Goal: Find specific page/section: Locate a particular part of the current website

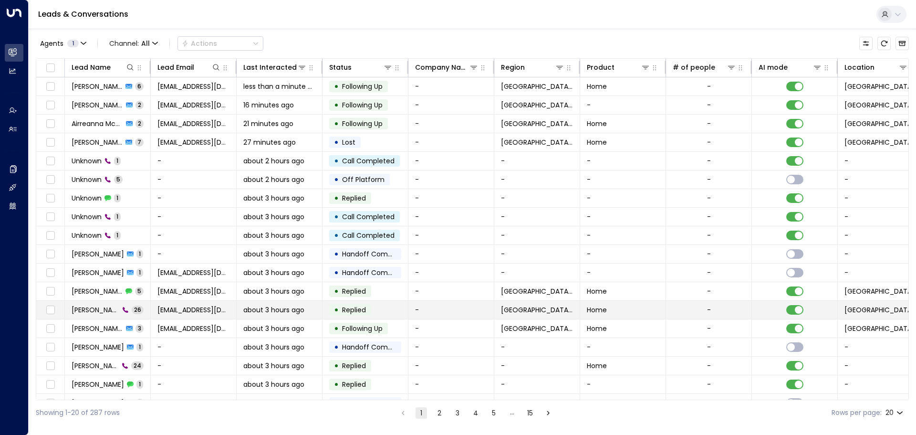
click at [79, 313] on span "[PERSON_NAME]" at bounding box center [96, 310] width 48 height 10
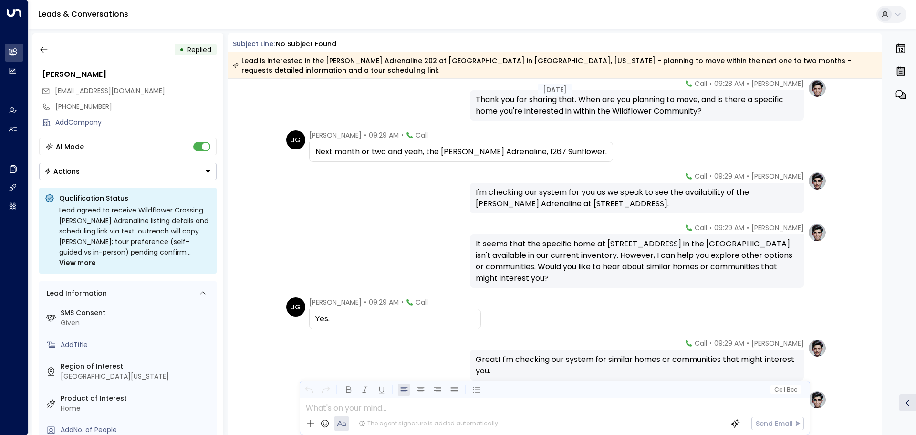
scroll to position [382, 0]
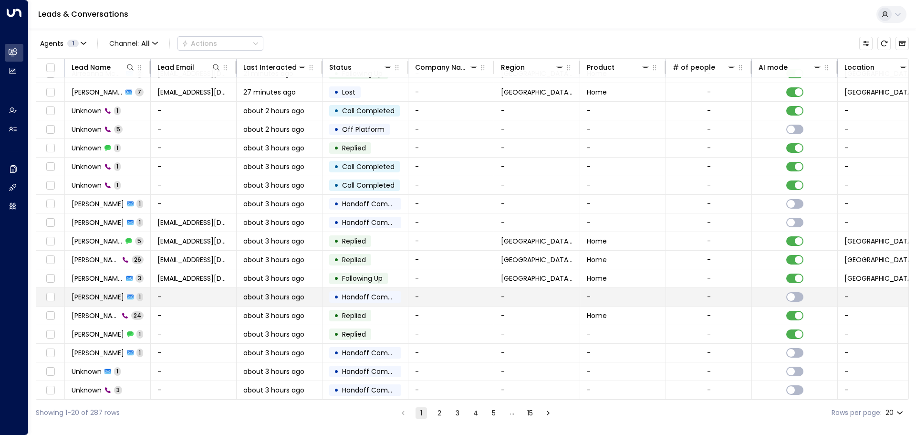
scroll to position [53, 0]
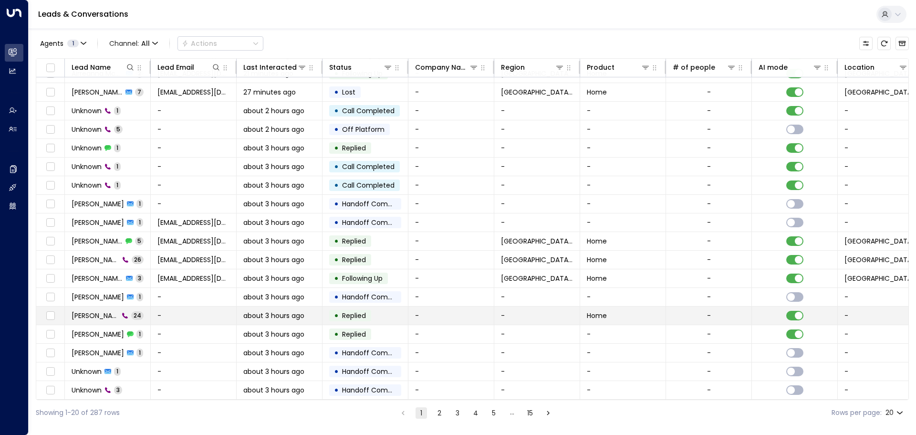
click at [97, 313] on span "[PERSON_NAME]" at bounding box center [95, 316] width 47 height 10
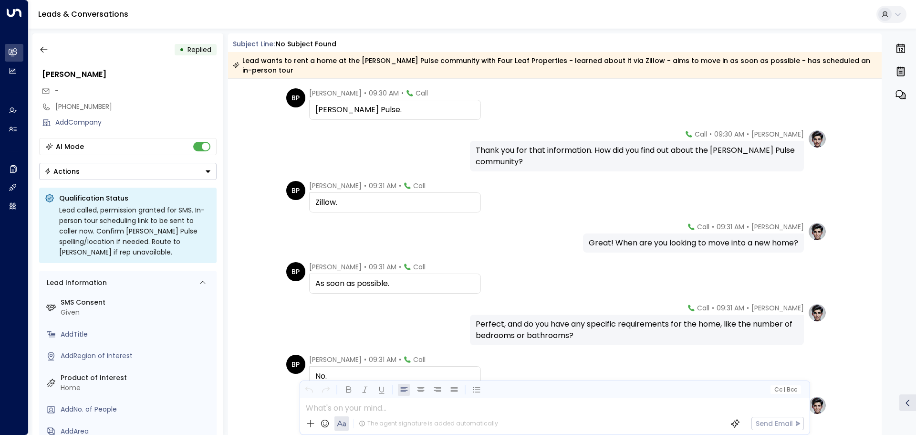
scroll to position [477, 0]
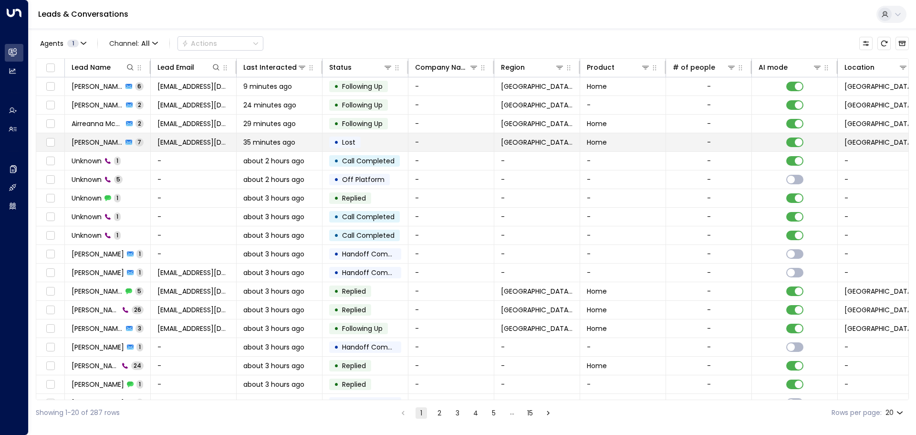
click at [92, 140] on span "[PERSON_NAME]" at bounding box center [97, 142] width 51 height 10
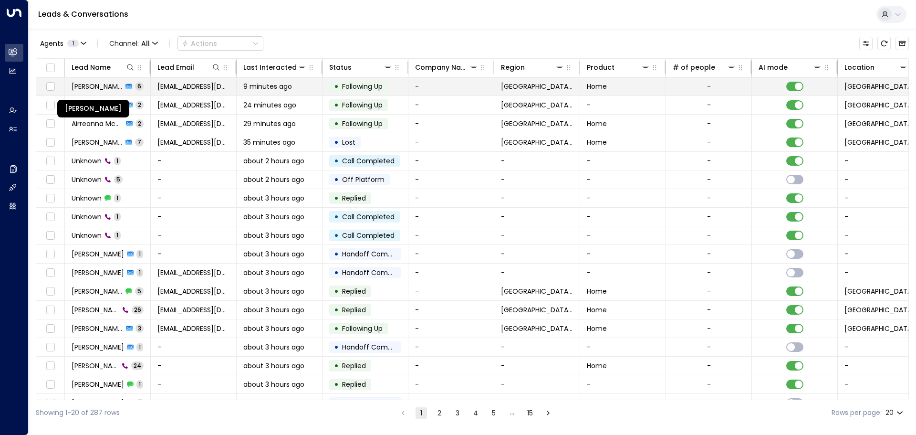
click at [94, 89] on span "[PERSON_NAME]" at bounding box center [97, 87] width 51 height 10
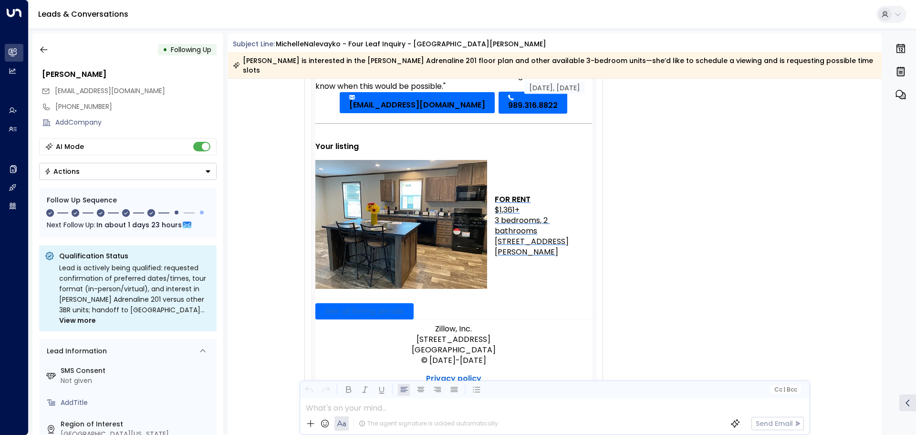
scroll to position [96, 0]
